Goal: Task Accomplishment & Management: Manage account settings

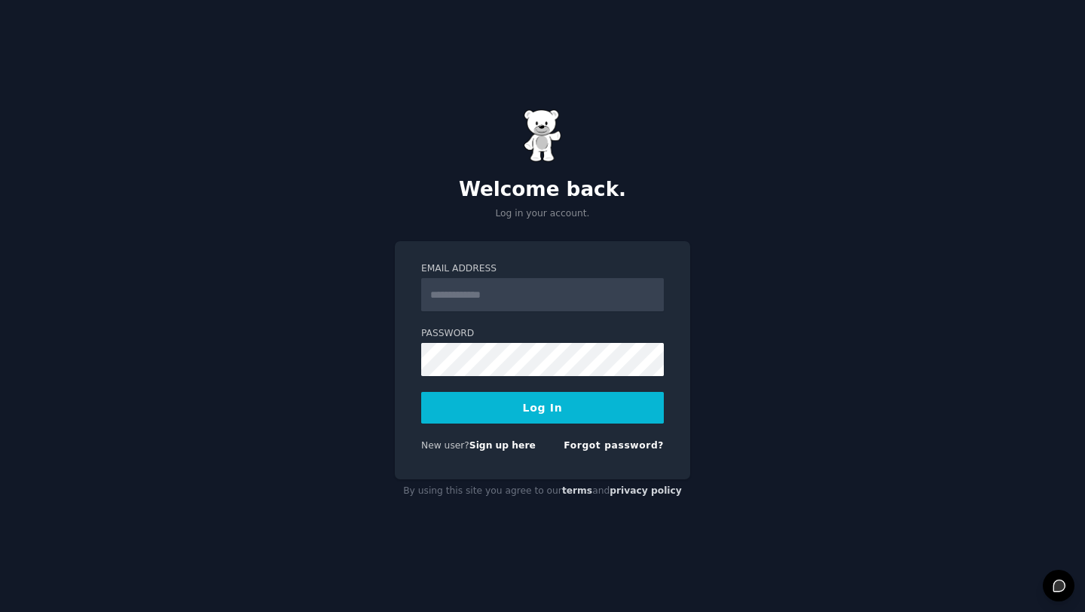
click at [526, 310] on input "Email Address" at bounding box center [542, 294] width 243 height 33
type input "**********"
click at [421, 392] on button "Log In" at bounding box center [542, 408] width 243 height 32
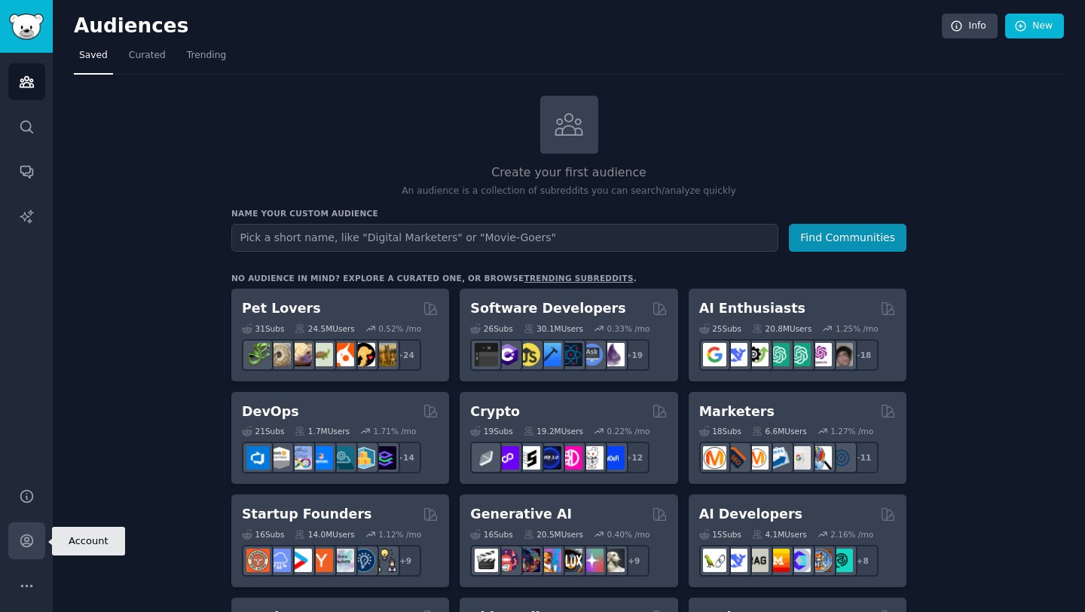
click at [29, 542] on icon "Sidebar" at bounding box center [27, 540] width 16 height 16
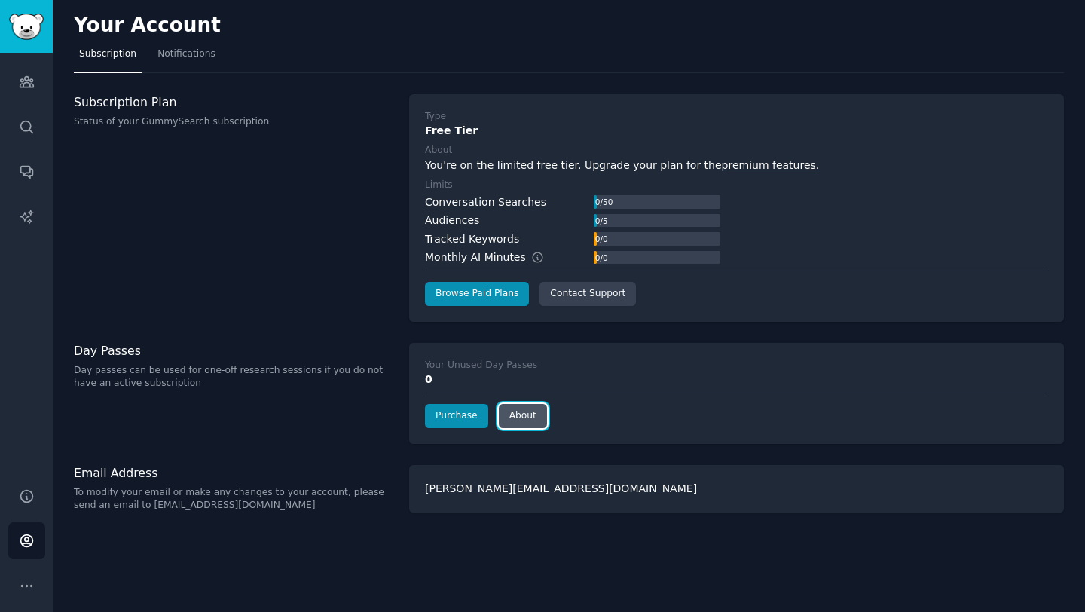
click at [508, 426] on link "About" at bounding box center [523, 416] width 48 height 24
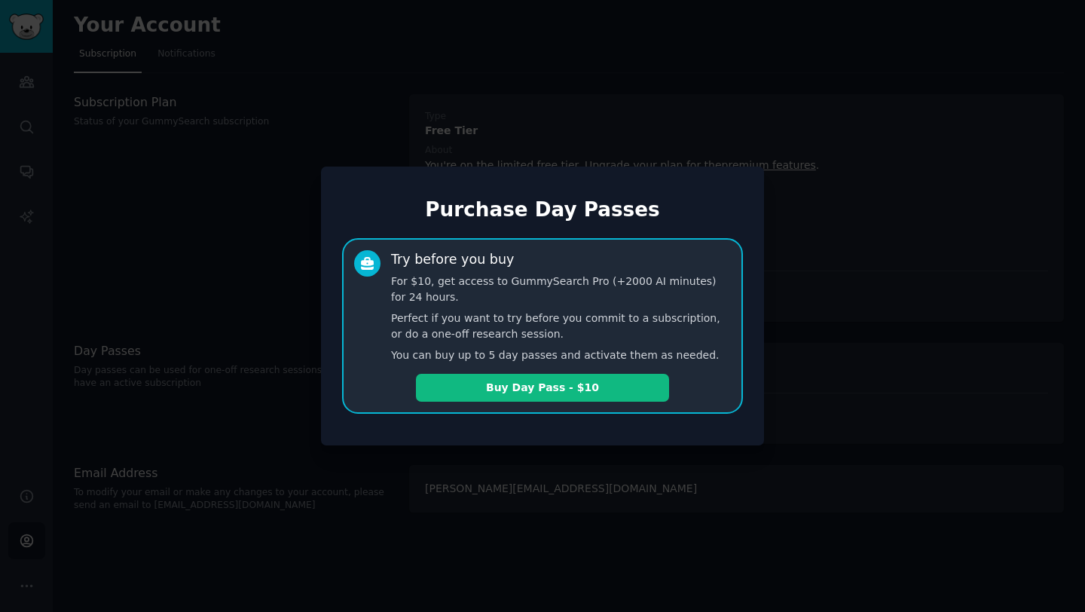
click at [510, 441] on div "Purchase Day Passes Try before you buy For $10, get access to GummySearch Pro (…" at bounding box center [542, 305] width 443 height 279
click at [906, 297] on div at bounding box center [542, 306] width 1085 height 612
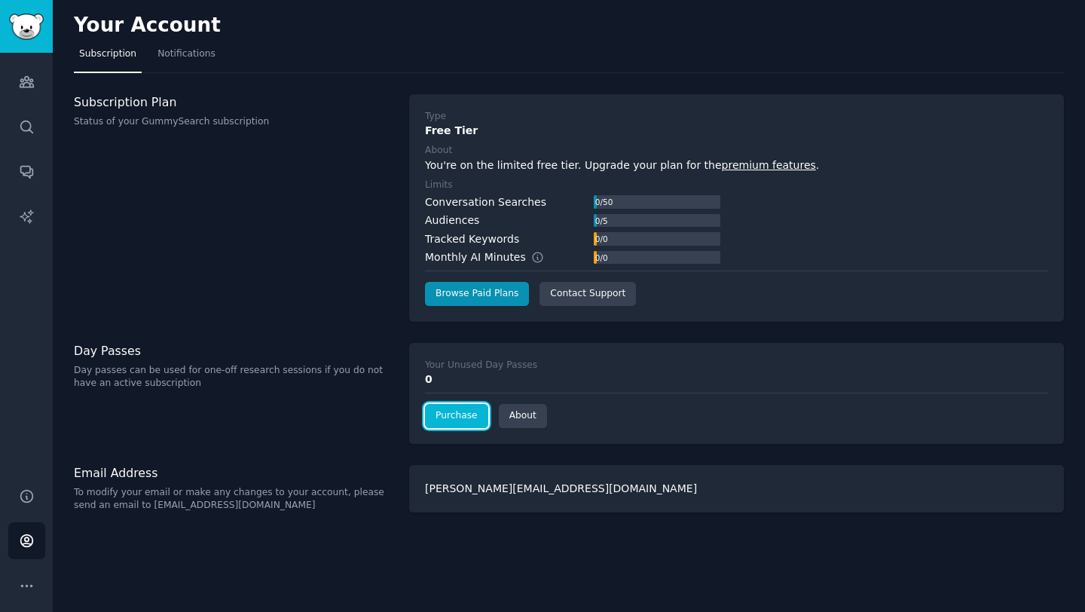
click at [468, 425] on link "Purchase" at bounding box center [456, 416] width 63 height 24
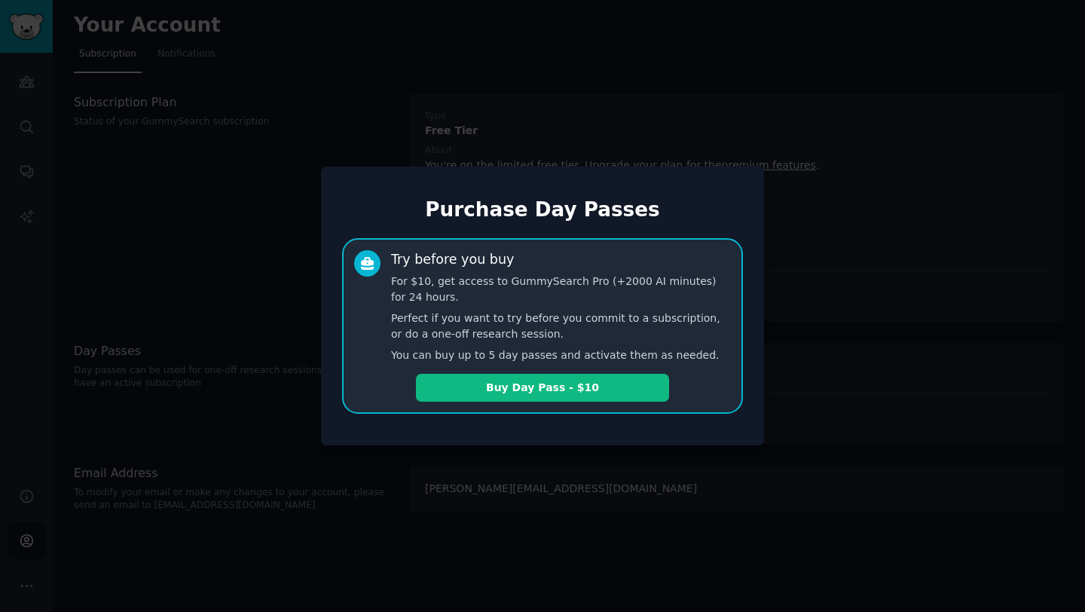
click at [463, 480] on div at bounding box center [542, 306] width 1085 height 612
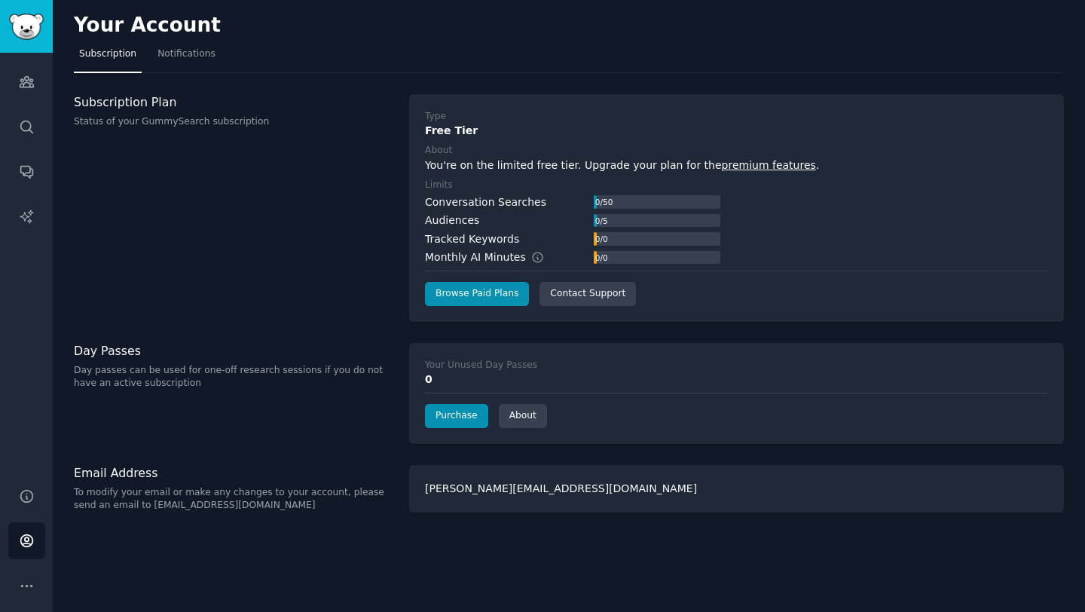
click at [42, 562] on div "Help Account More" at bounding box center [26, 540] width 53 height 142
click at [28, 581] on icon "Sidebar" at bounding box center [27, 586] width 16 height 16
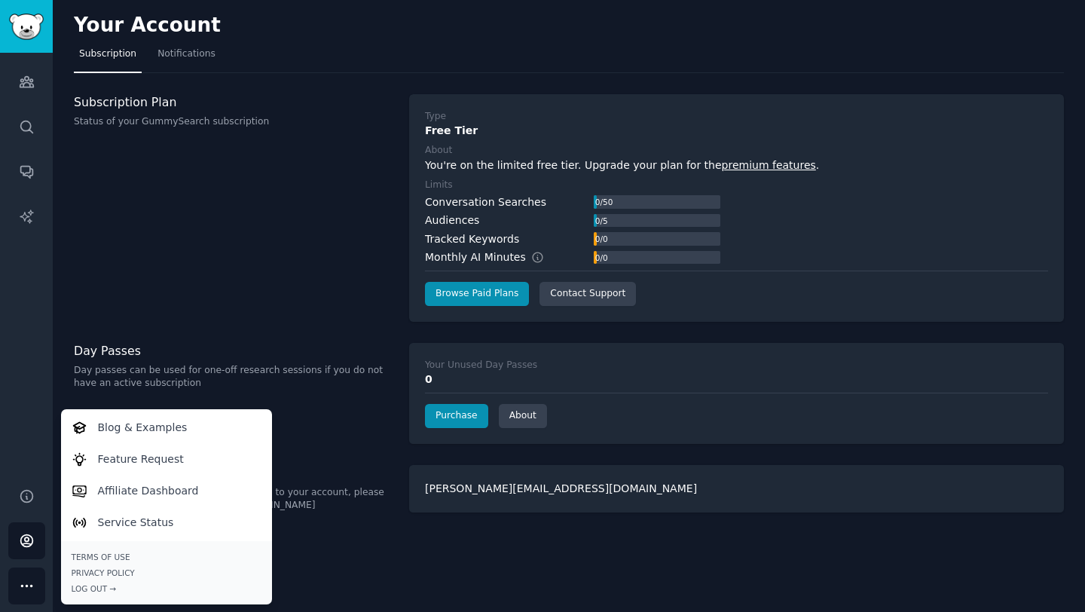
click at [33, 519] on div "Help Account More Blog & Examples Feature Request Affiliate Dashboard Service S…" at bounding box center [26, 540] width 53 height 142
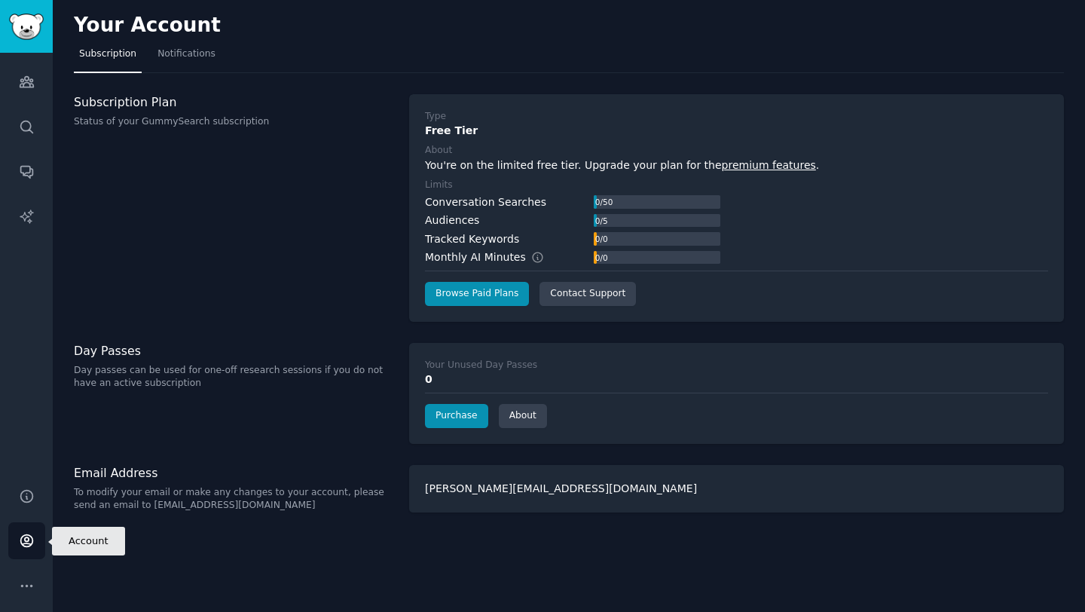
click at [32, 526] on link "Account" at bounding box center [26, 540] width 37 height 37
click at [160, 45] on link "Notifications" at bounding box center [186, 57] width 69 height 31
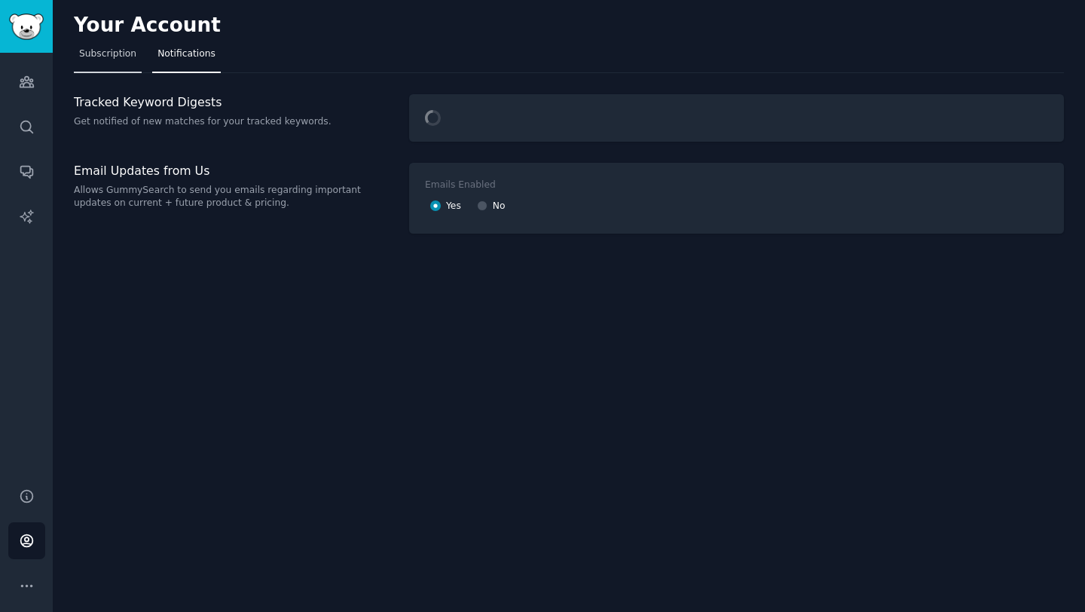
click at [101, 53] on span "Subscription" at bounding box center [107, 54] width 57 height 14
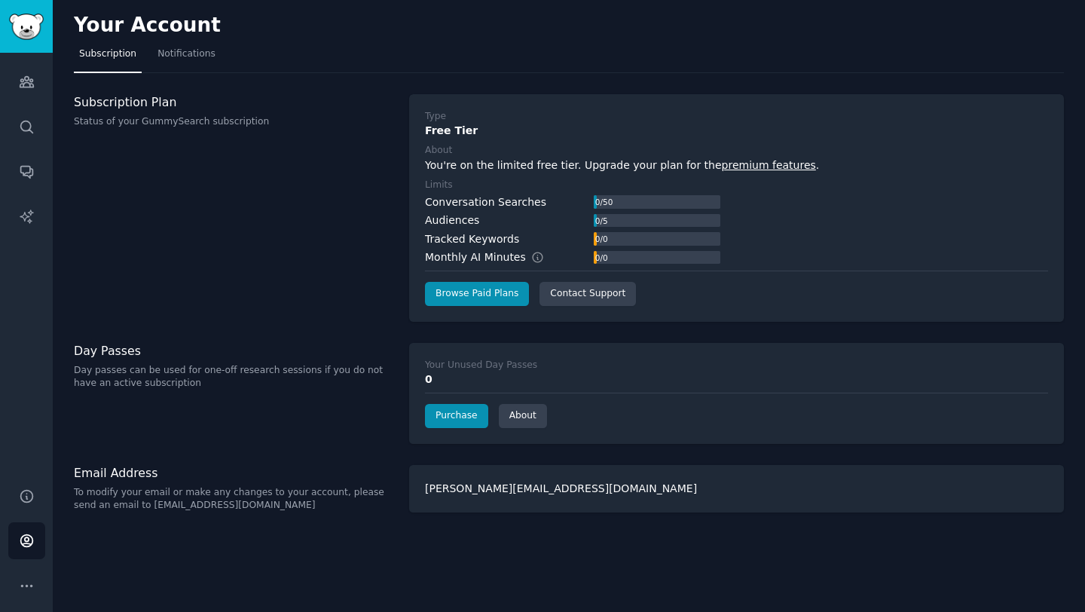
click at [471, 177] on div "Type Free Tier About You're on the limited free tier. Upgrade your plan for the…" at bounding box center [736, 208] width 623 height 196
click at [200, 114] on div "Subscription Plan Status of your GummySearch subscription" at bounding box center [233, 111] width 319 height 35
